Goal: Transaction & Acquisition: Purchase product/service

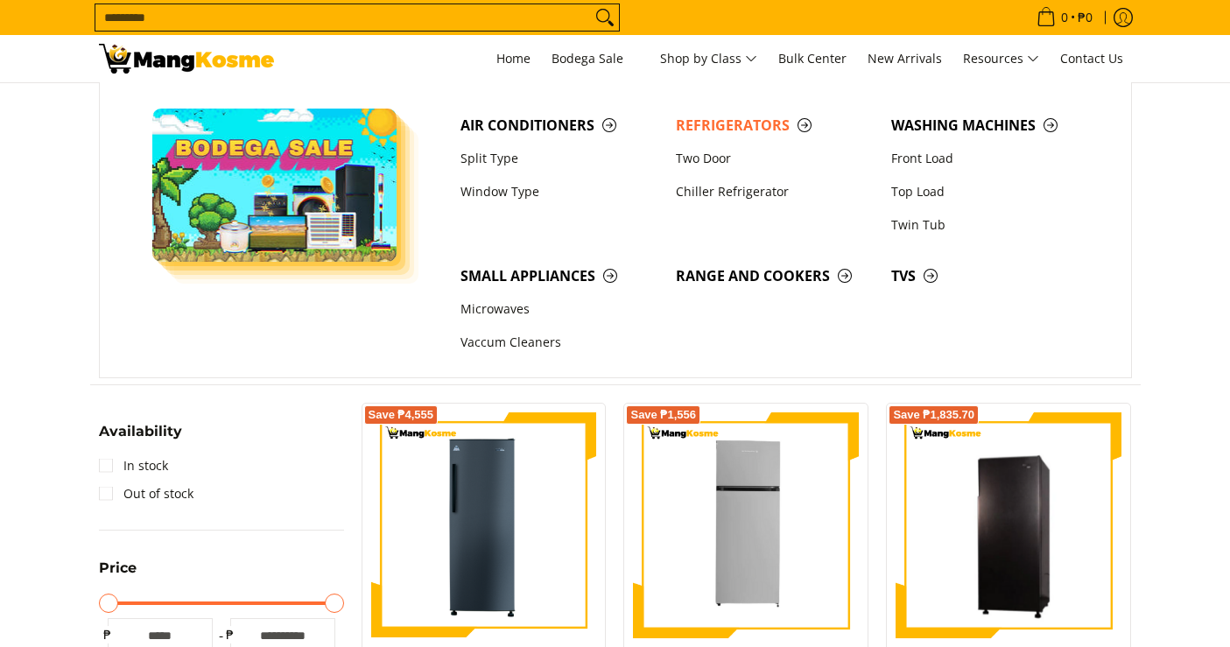
click at [495, 25] on input "Search..." at bounding box center [342, 17] width 495 height 26
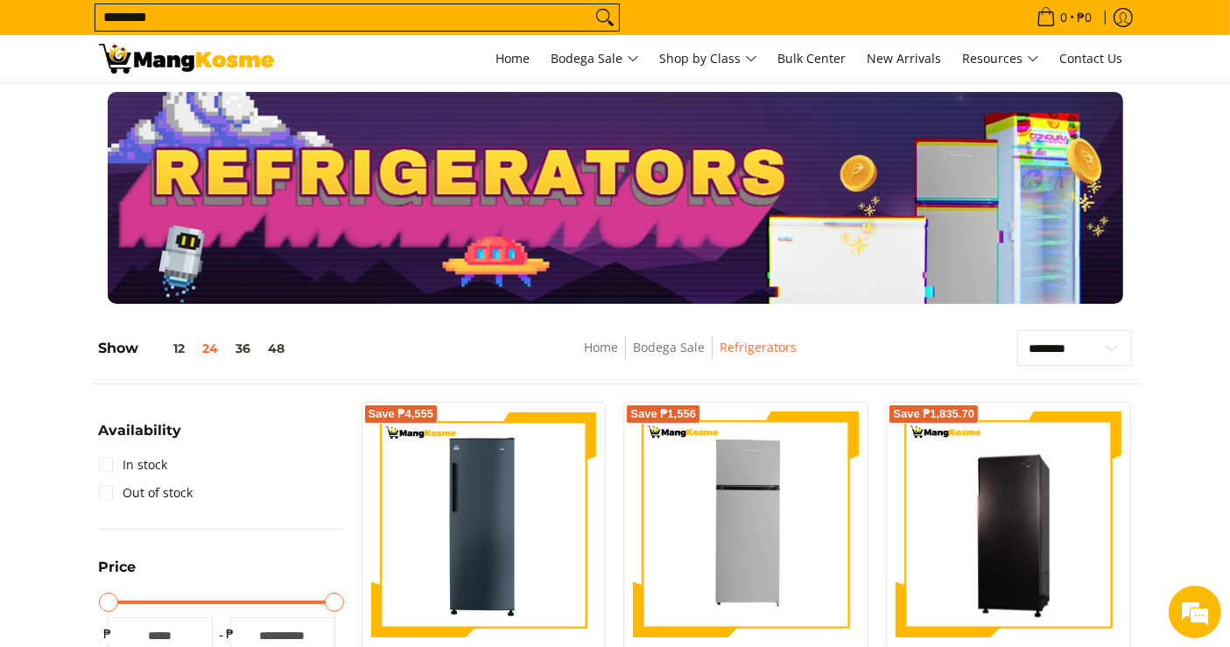
type input "********"
click at [591, 4] on button "Search" at bounding box center [605, 17] width 28 height 26
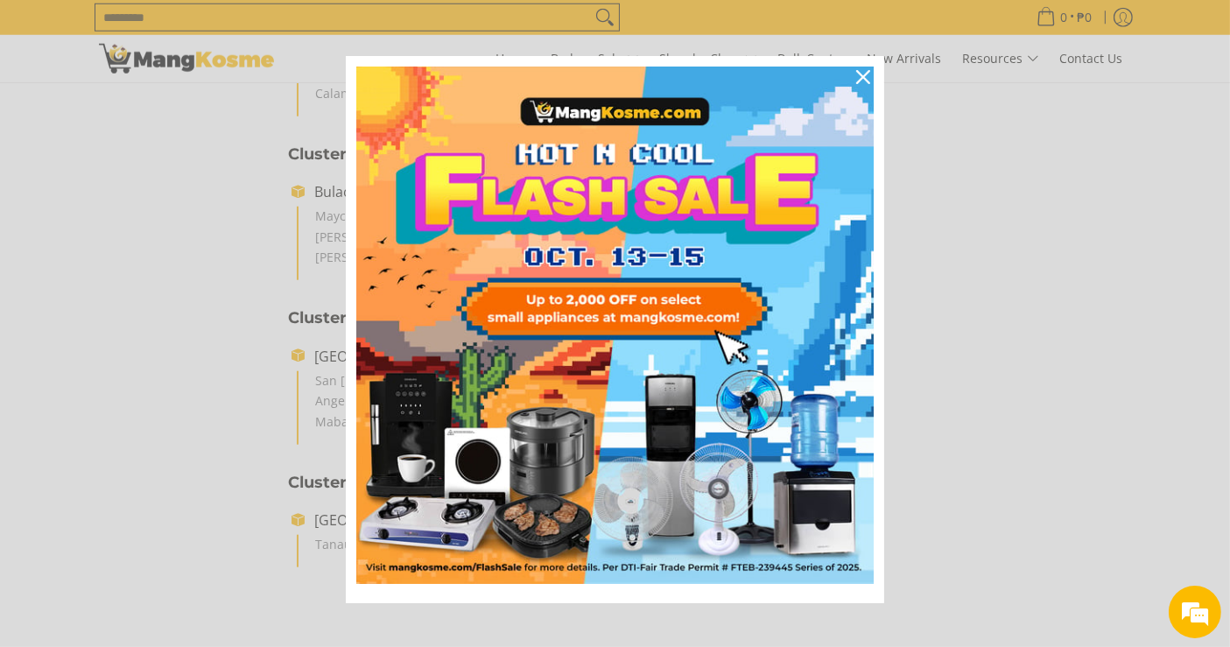
scroll to position [1555, 0]
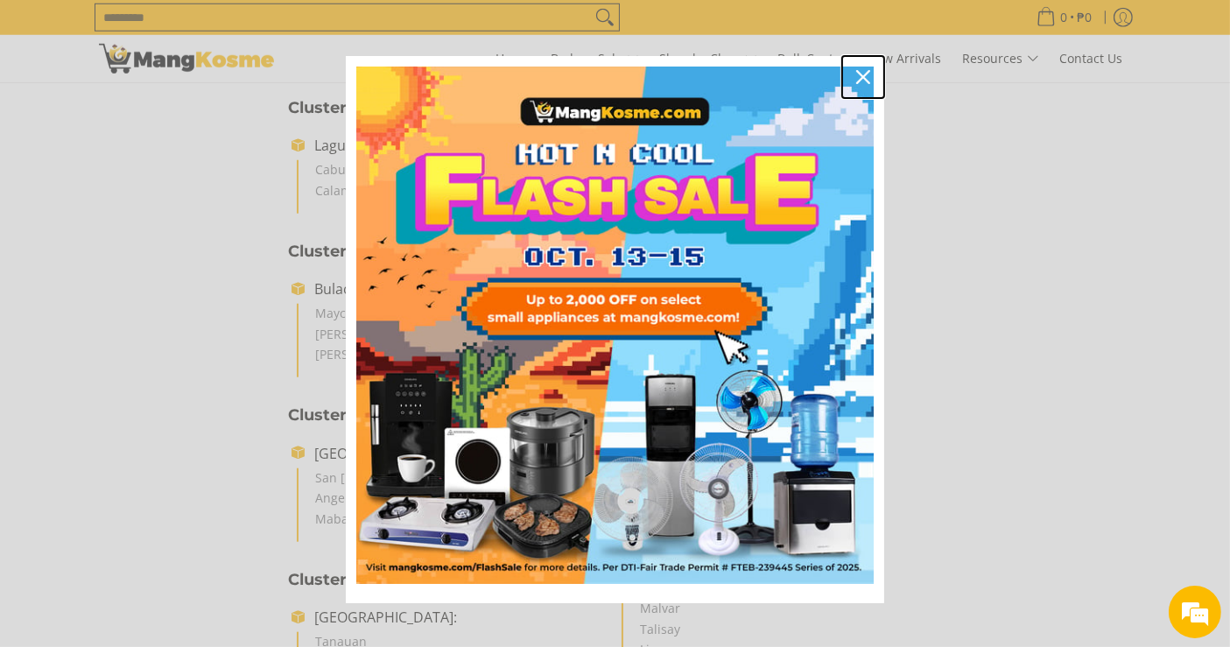
click at [856, 76] on icon "close icon" at bounding box center [863, 77] width 14 height 14
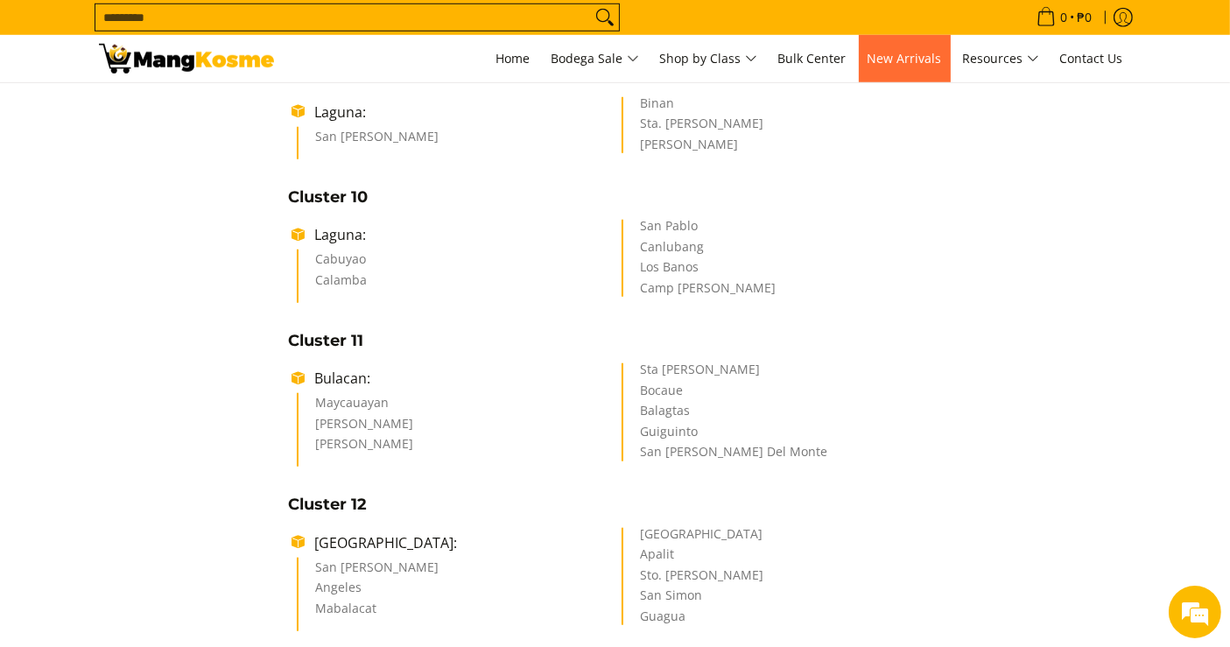
scroll to position [1458, 0]
